Goal: Task Accomplishment & Management: Use online tool/utility

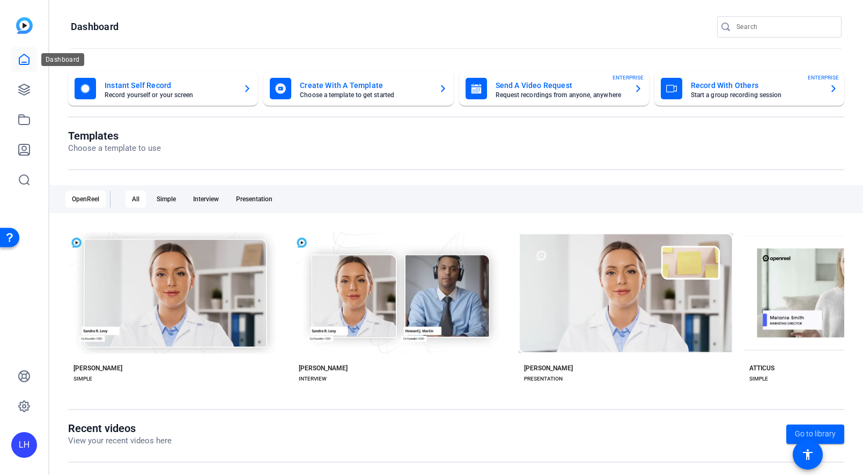
click at [22, 61] on icon at bounding box center [24, 59] width 13 height 13
click at [33, 64] on link at bounding box center [24, 60] width 26 height 26
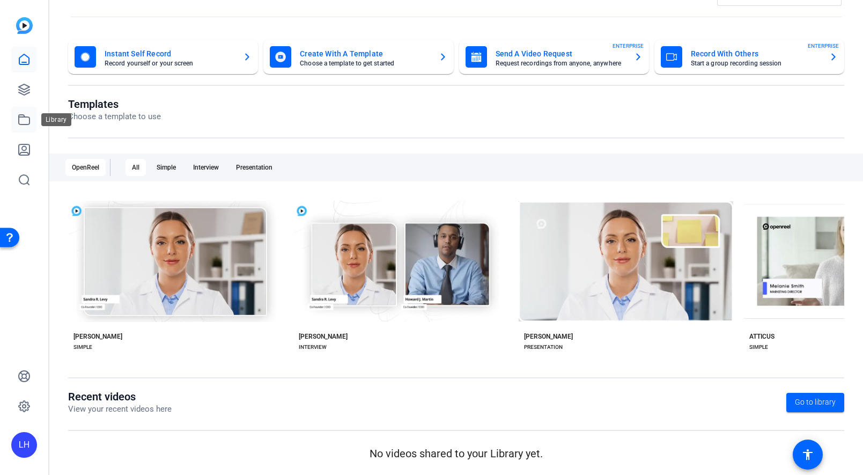
click at [26, 123] on icon at bounding box center [24, 119] width 13 height 13
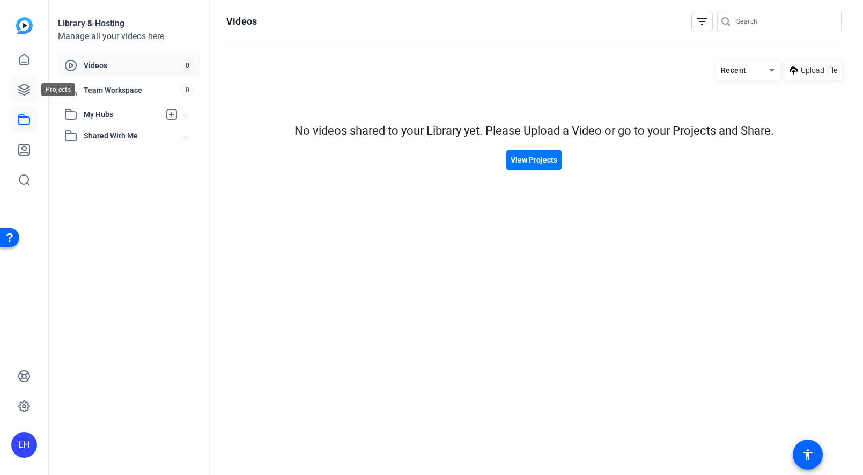
click at [21, 92] on icon at bounding box center [24, 89] width 13 height 13
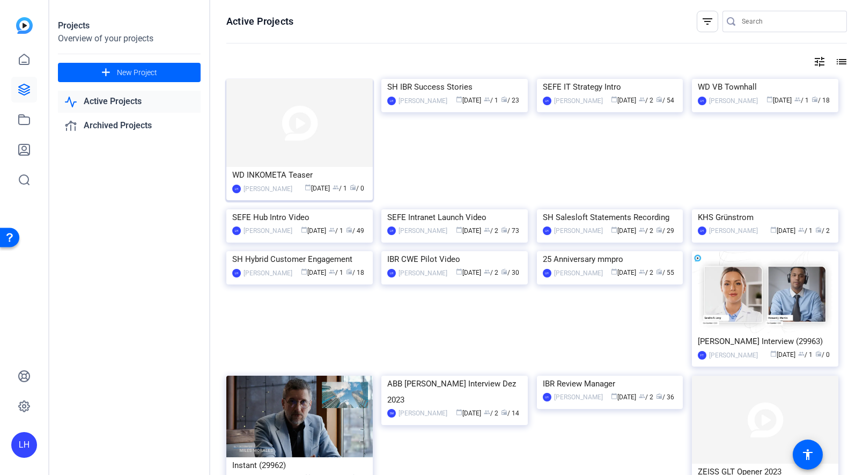
click at [316, 124] on img at bounding box center [299, 123] width 146 height 88
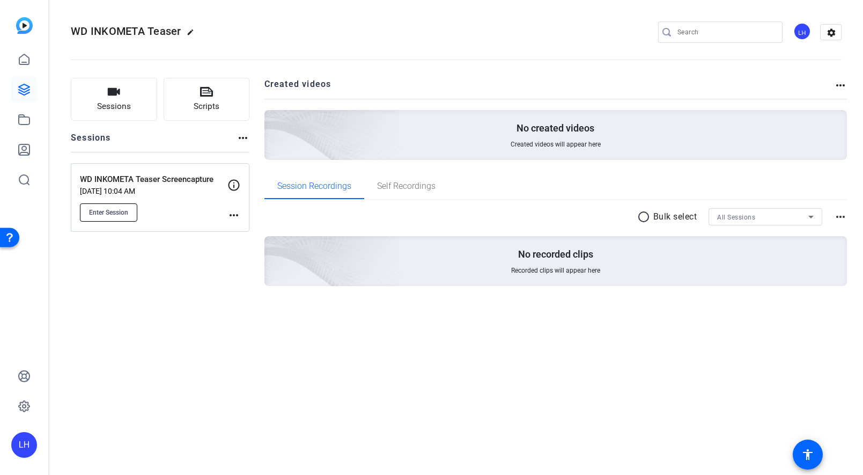
click at [113, 207] on button "Enter Session" at bounding box center [108, 212] width 57 height 18
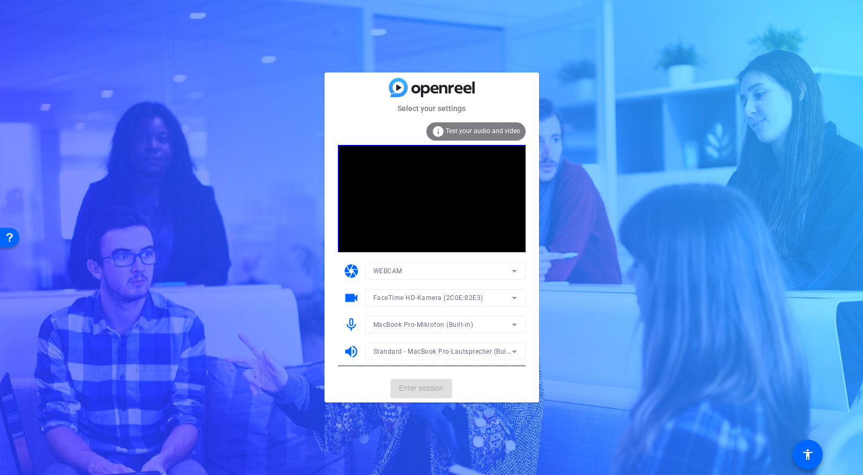
click at [425, 386] on mat-card-actions "Enter session" at bounding box center [432, 389] width 215 height 28
click at [425, 386] on span "Enter session" at bounding box center [421, 388] width 45 height 11
